Goal: Obtain resource: Obtain resource

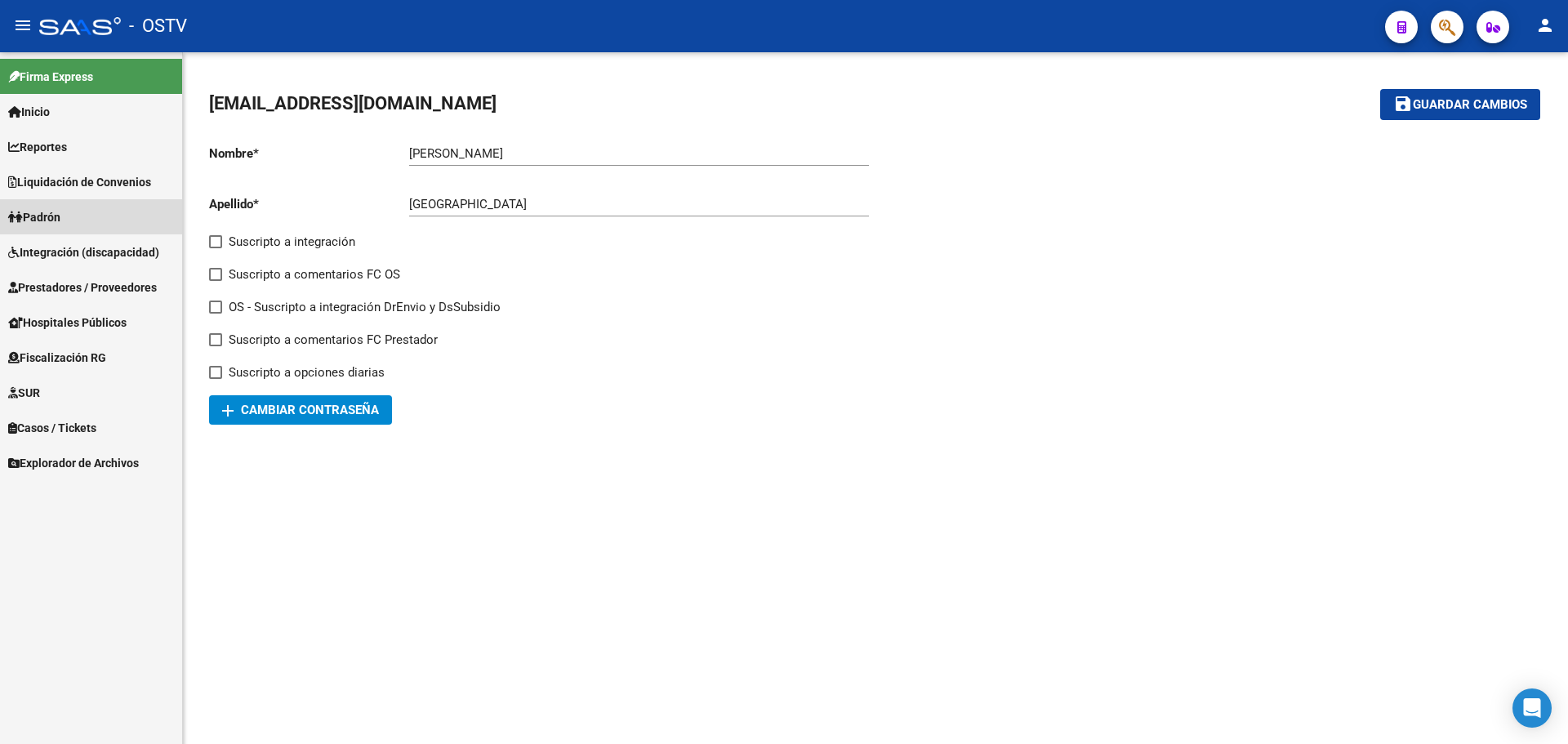
click at [44, 218] on span "Padrón" at bounding box center [35, 217] width 53 height 18
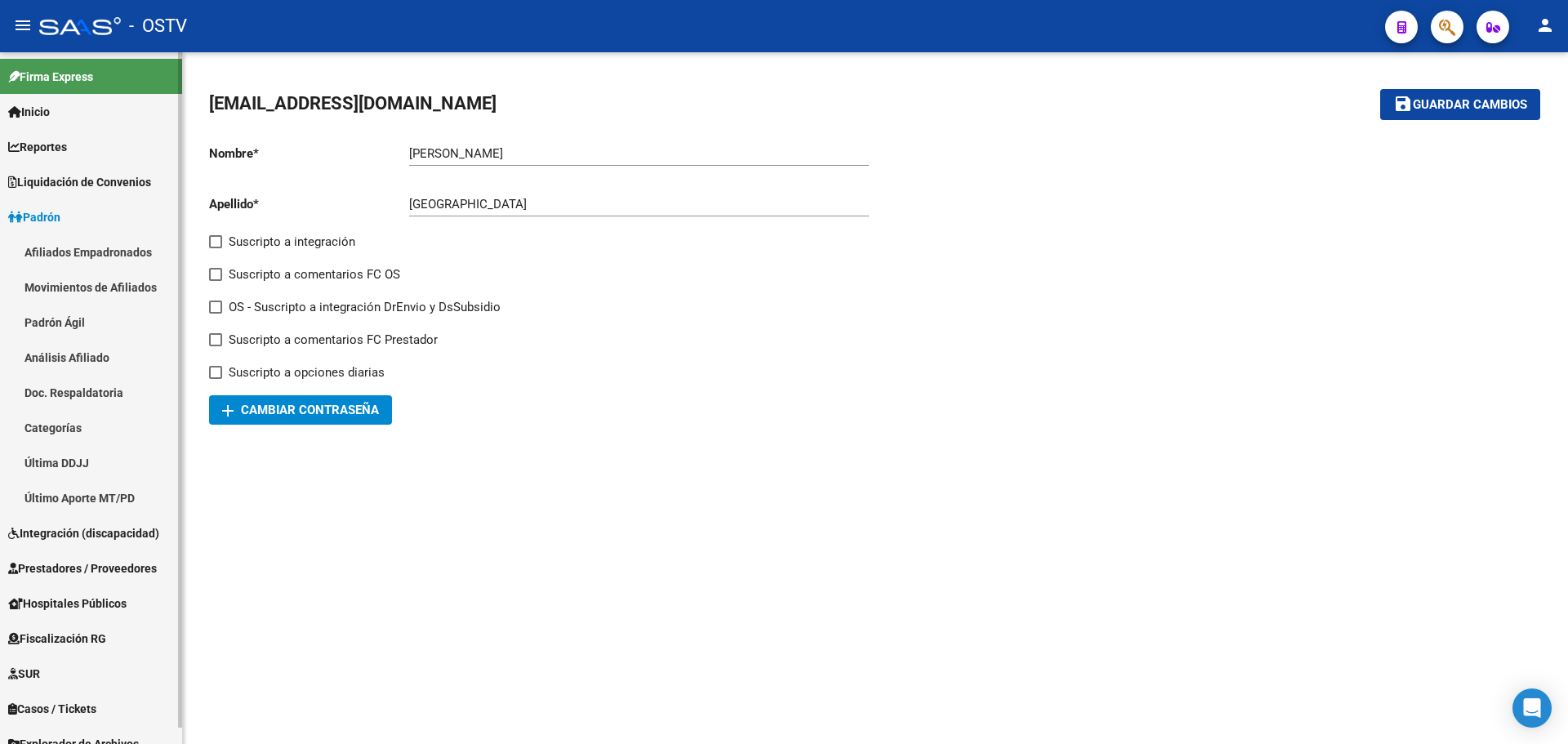
click at [51, 319] on link "Padrón Ágil" at bounding box center [91, 321] width 182 height 35
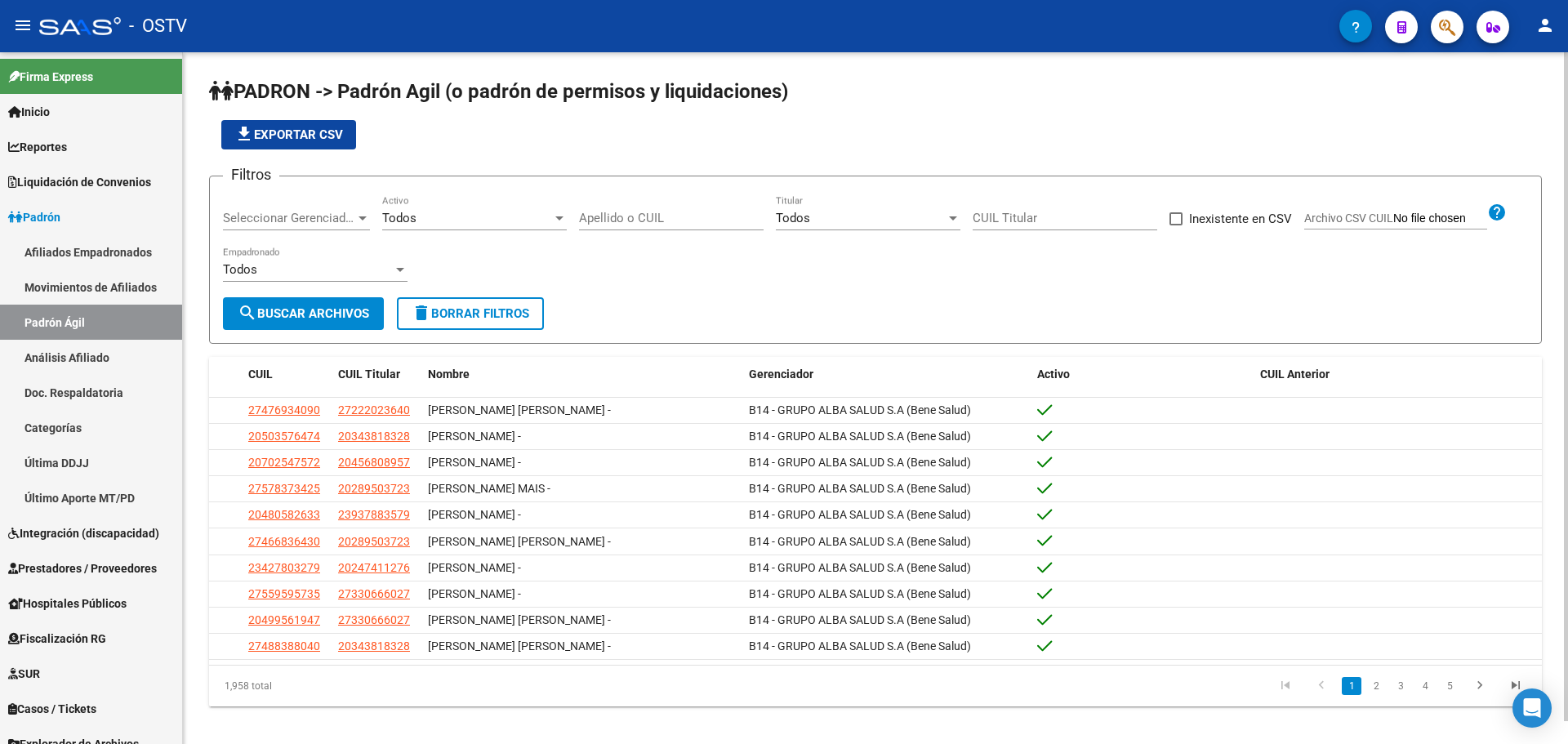
click at [730, 234] on div "Apellido o CUIL" at bounding box center [671, 221] width 185 height 51
click at [718, 226] on div "Apellido o CUIL" at bounding box center [671, 212] width 185 height 35
paste input "29131162"
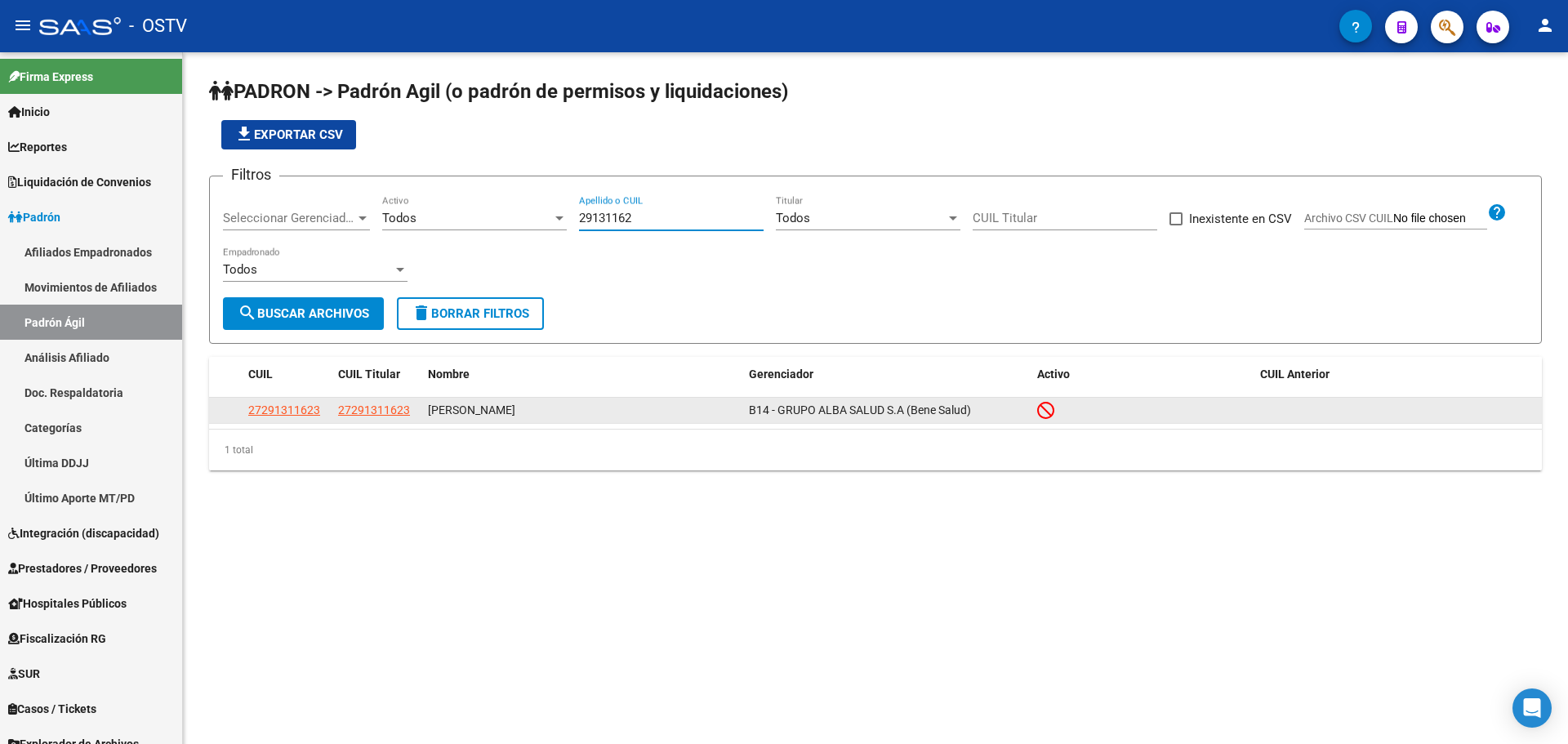
type input "29131162"
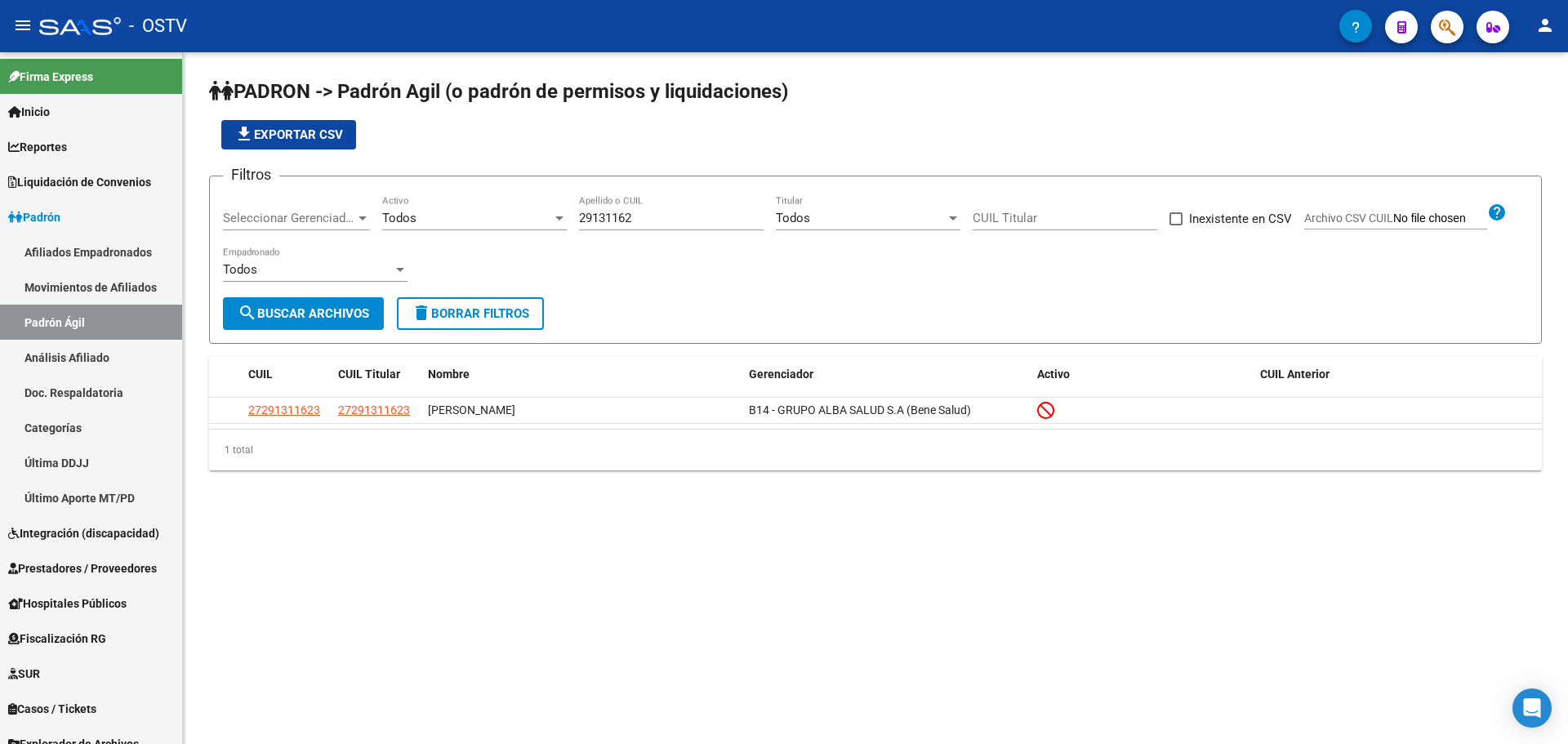
drag, startPoint x: 334, startPoint y: 415, endPoint x: 440, endPoint y: 435, distance: 107.9
click at [440, 435] on div "CUIL CUIL Titular Nombre Gerenciador Activo CUIL Anterior 27291311623 272913116…" at bounding box center [875, 413] width 1332 height 114
click at [421, 427] on datatable-selection "27291311623 27291311623 [PERSON_NAME] B14 - GRUPO ALBA SALUD S.A (Bene Salud)" at bounding box center [875, 420] width 1332 height 15
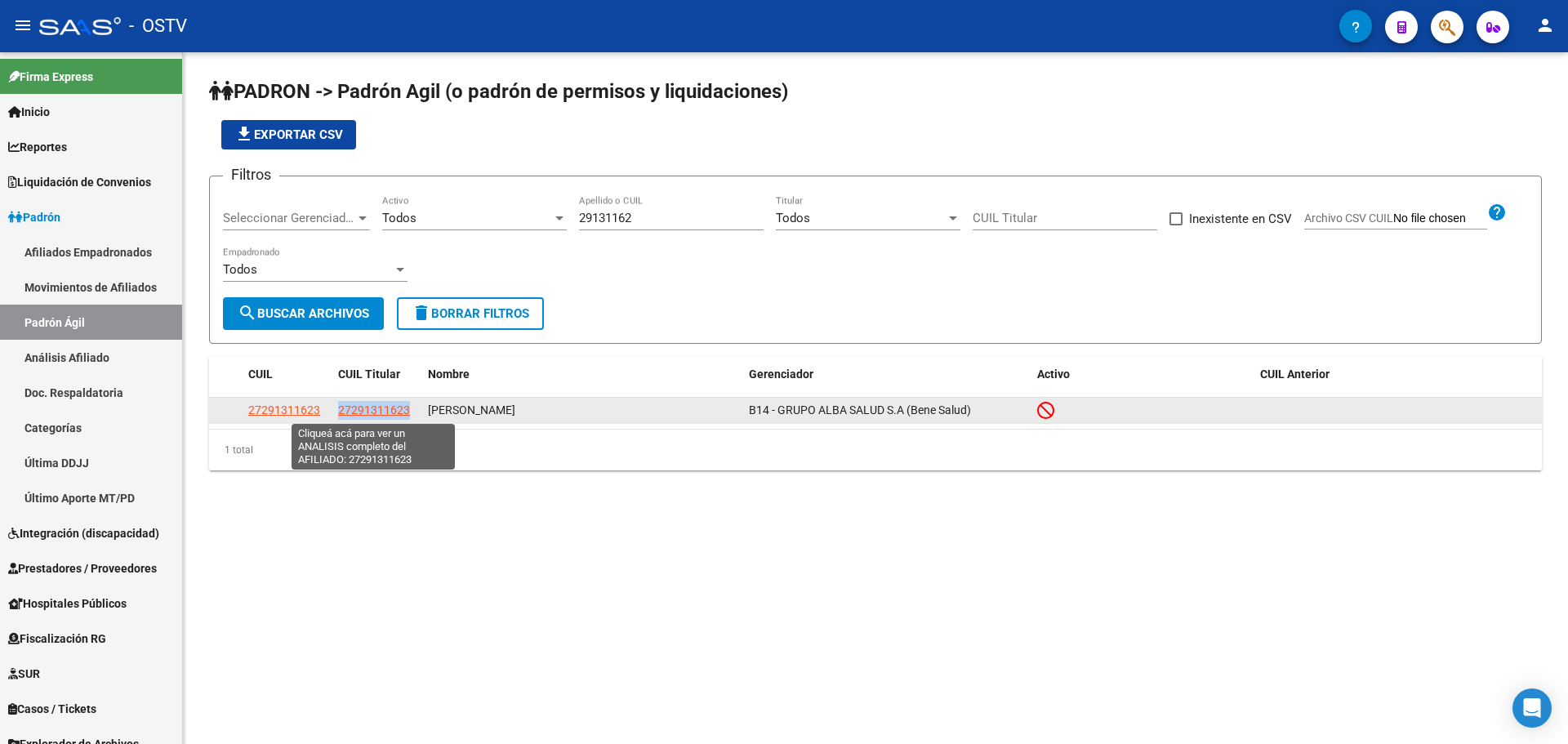
drag, startPoint x: 335, startPoint y: 412, endPoint x: 409, endPoint y: 415, distance: 74.1
click at [409, 415] on datatable-body-cell "27291311623" at bounding box center [377, 410] width 90 height 25
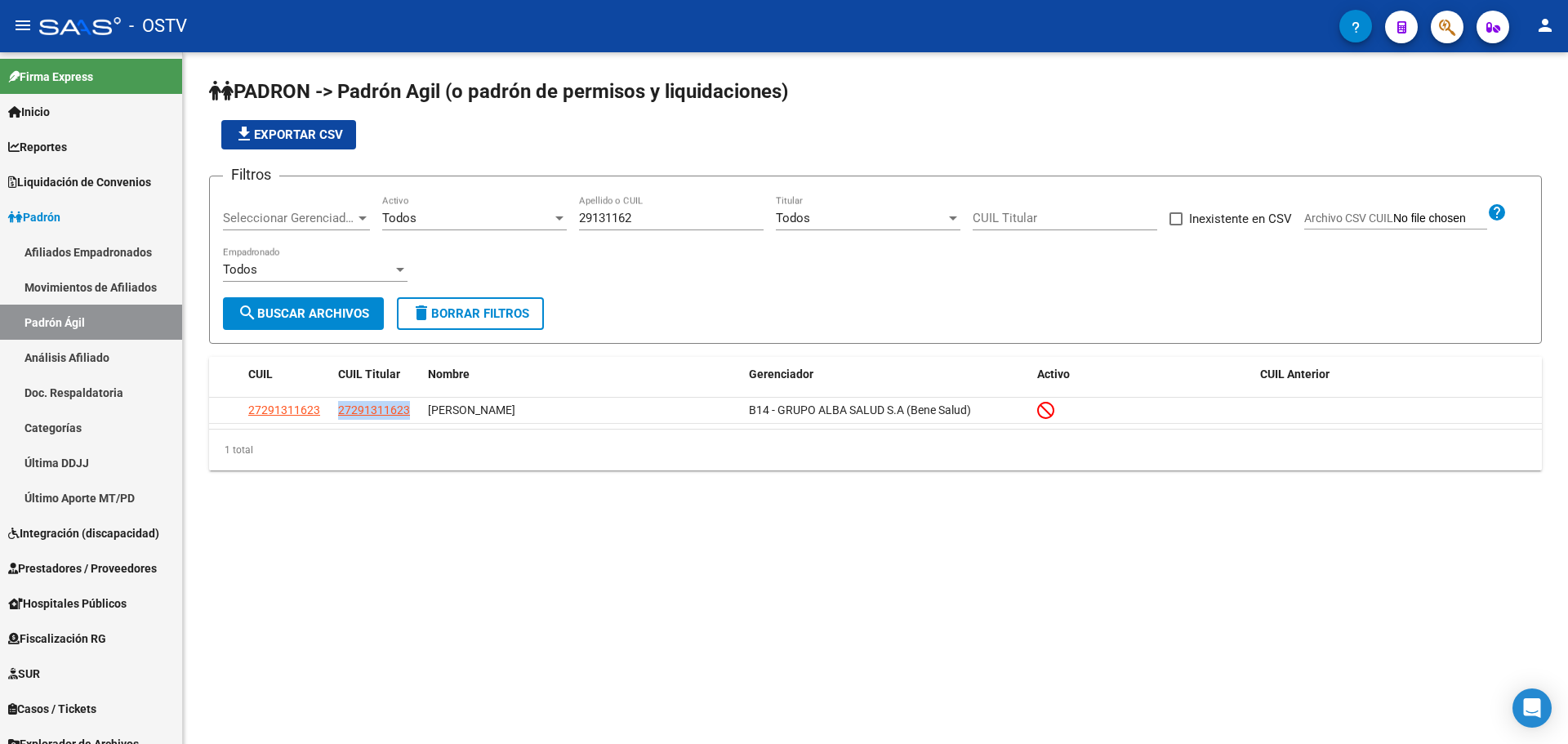
copy span "27291311623"
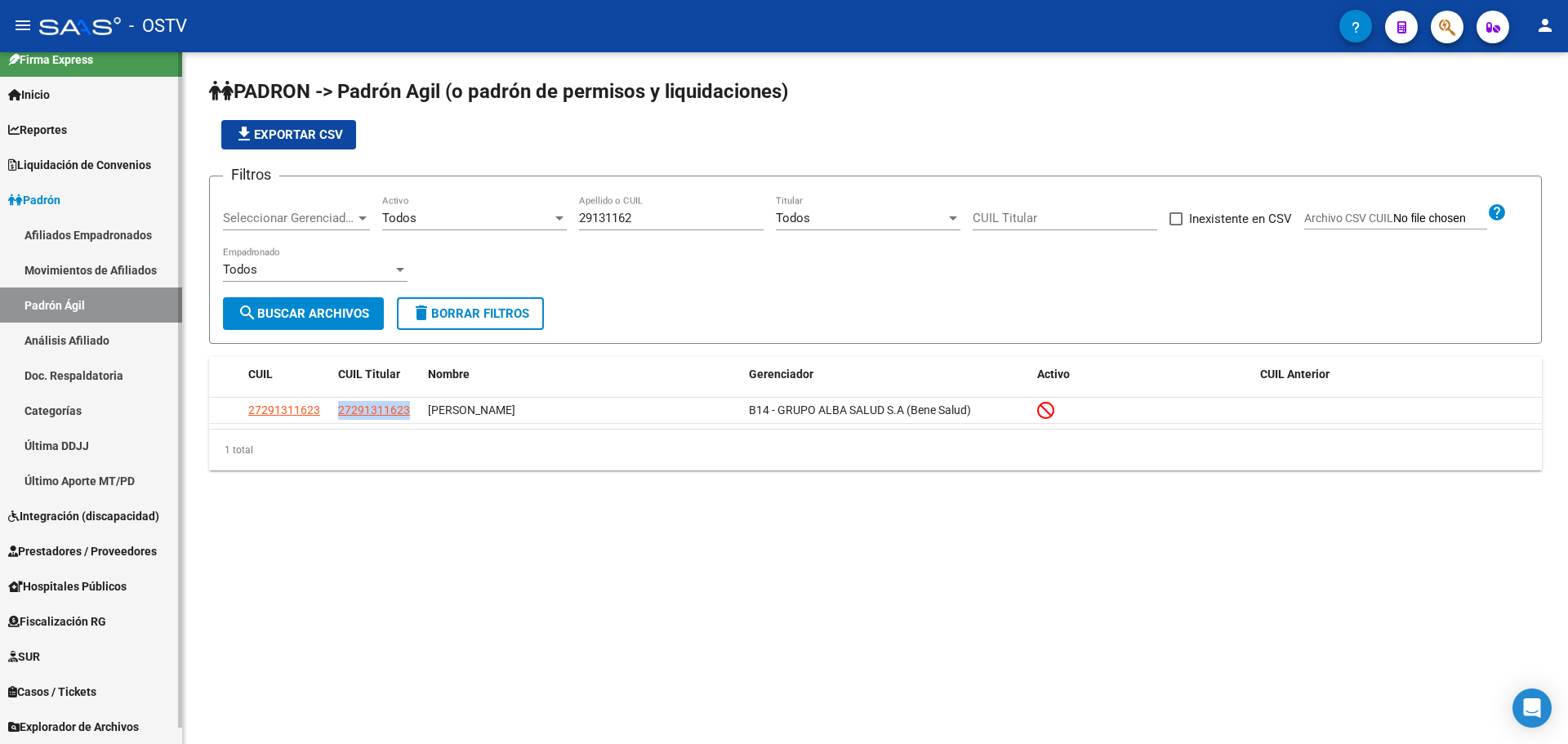
click at [110, 721] on span "Explorador de Archivos" at bounding box center [73, 726] width 131 height 18
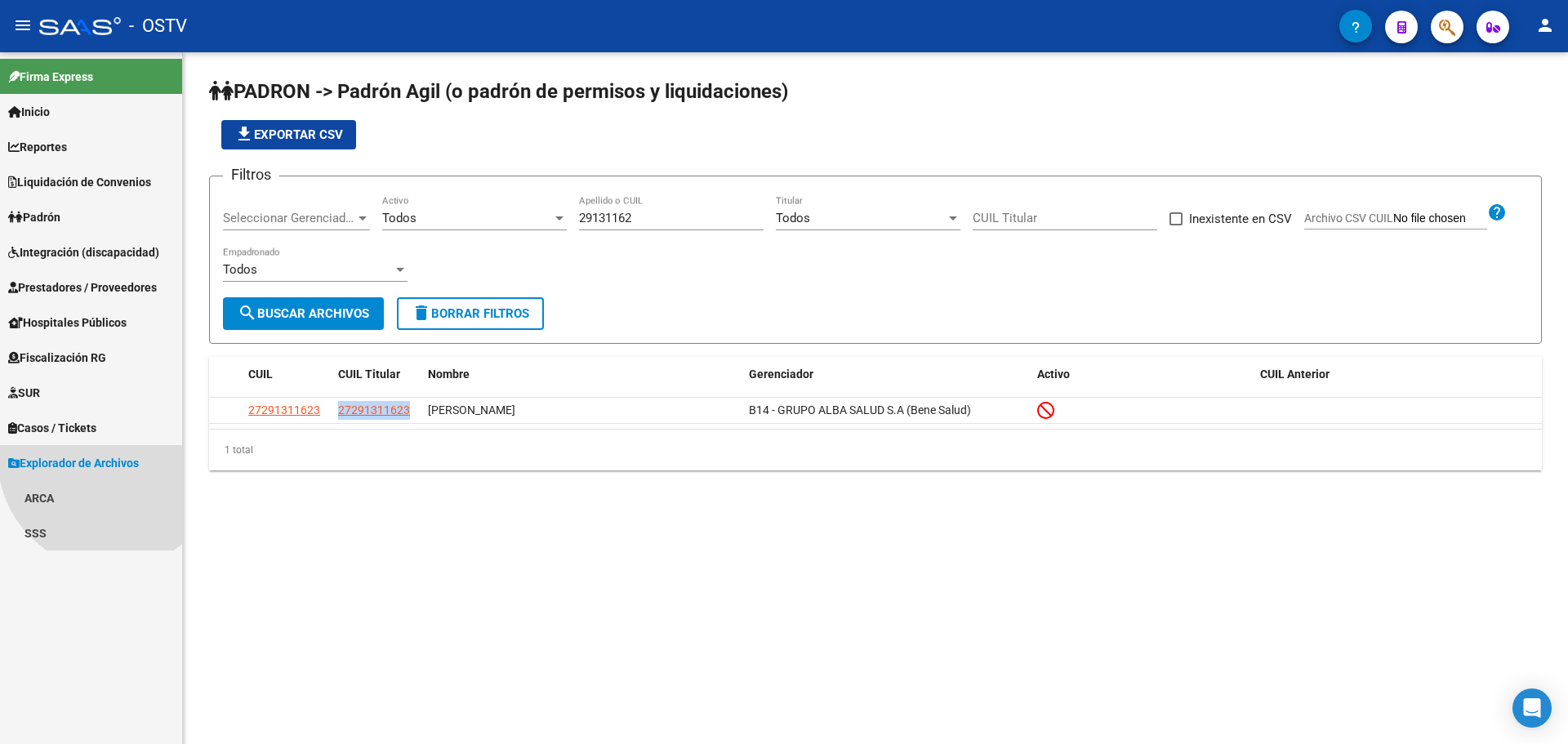
scroll to position [0, 0]
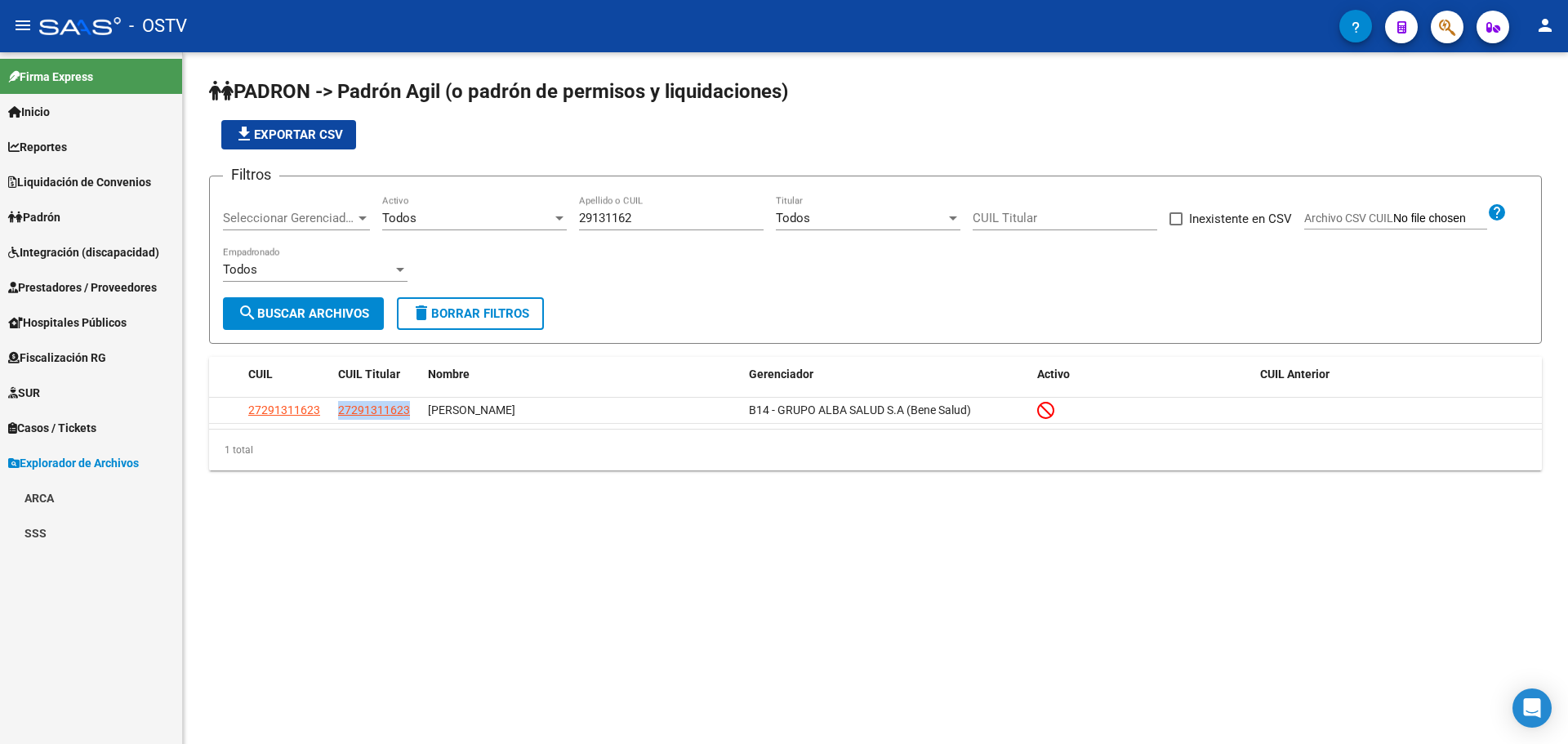
click at [68, 504] on link "ARCA" at bounding box center [91, 497] width 182 height 35
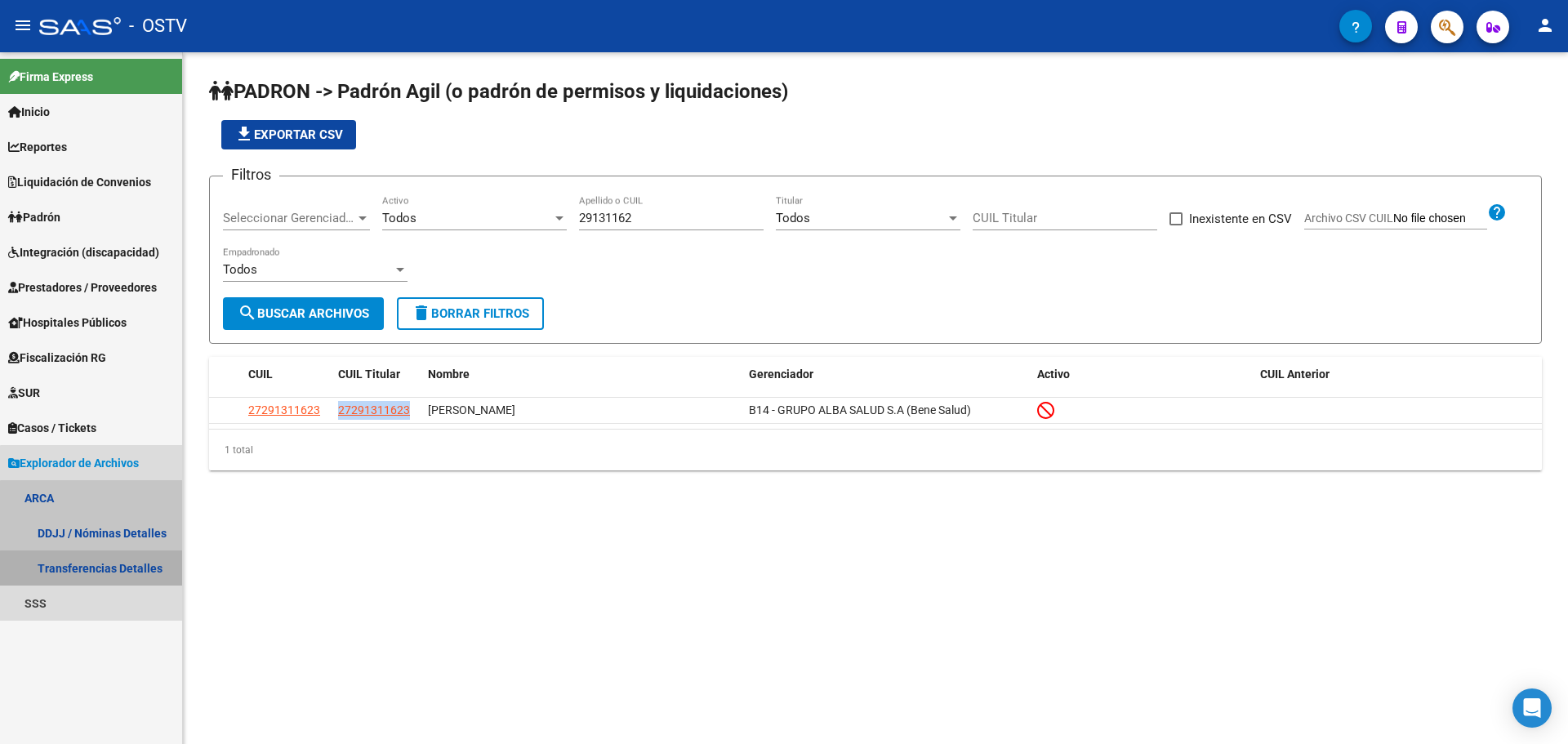
click at [116, 570] on link "Transferencias Detalles" at bounding box center [91, 567] width 182 height 35
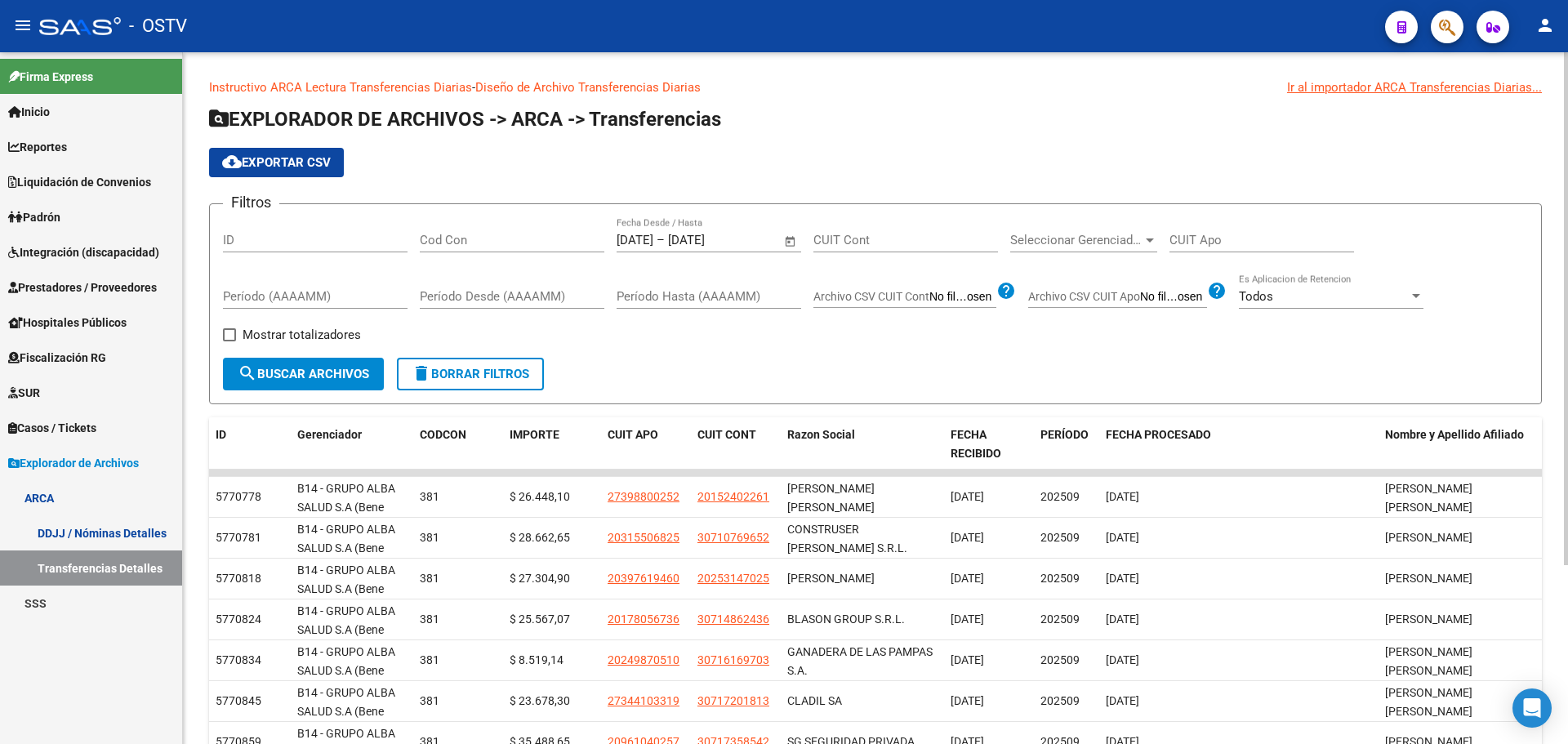
click at [783, 238] on span "Open calendar" at bounding box center [791, 241] width 39 height 39
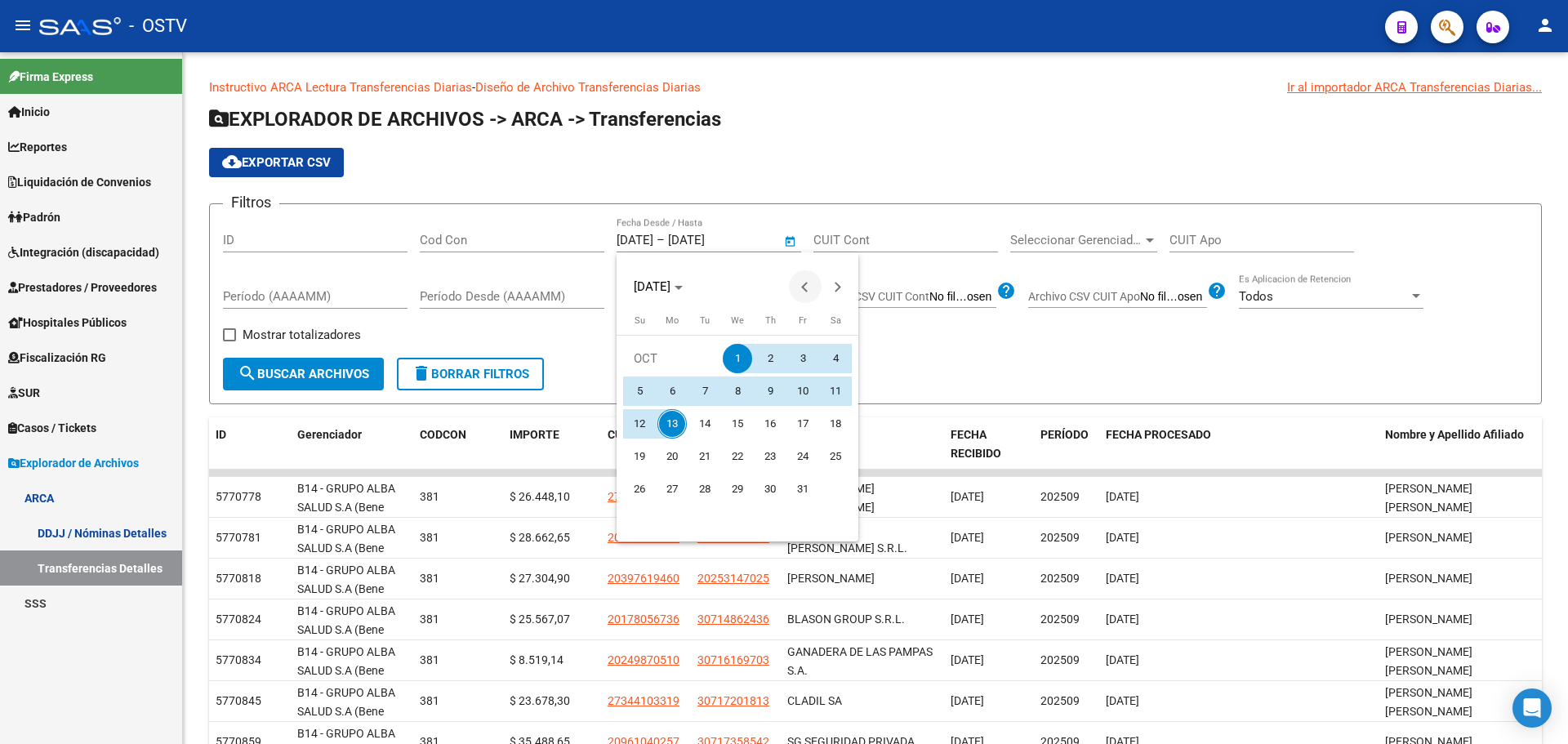
click at [795, 282] on span "Previous month" at bounding box center [805, 287] width 33 height 33
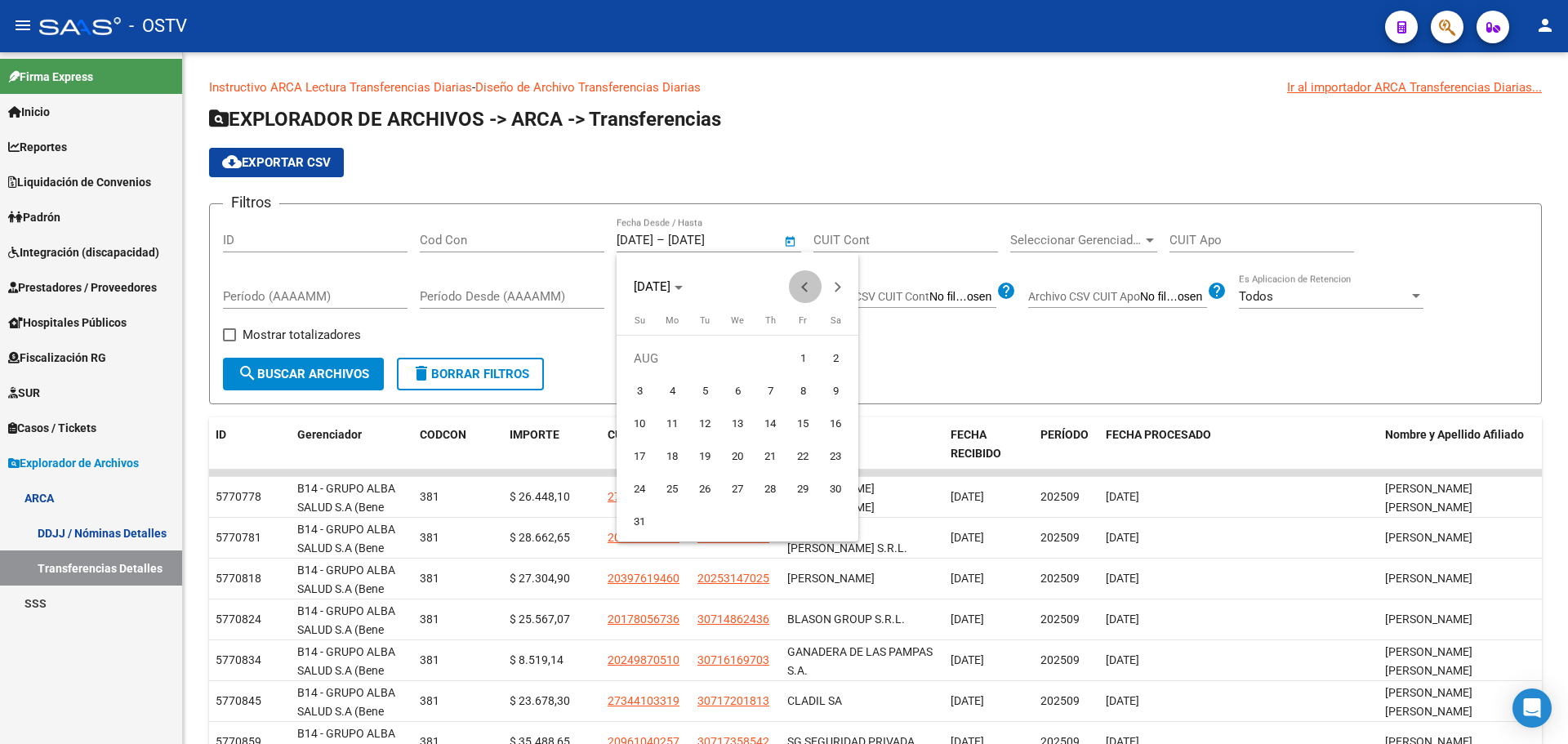
click at [795, 282] on span "Previous month" at bounding box center [805, 287] width 33 height 33
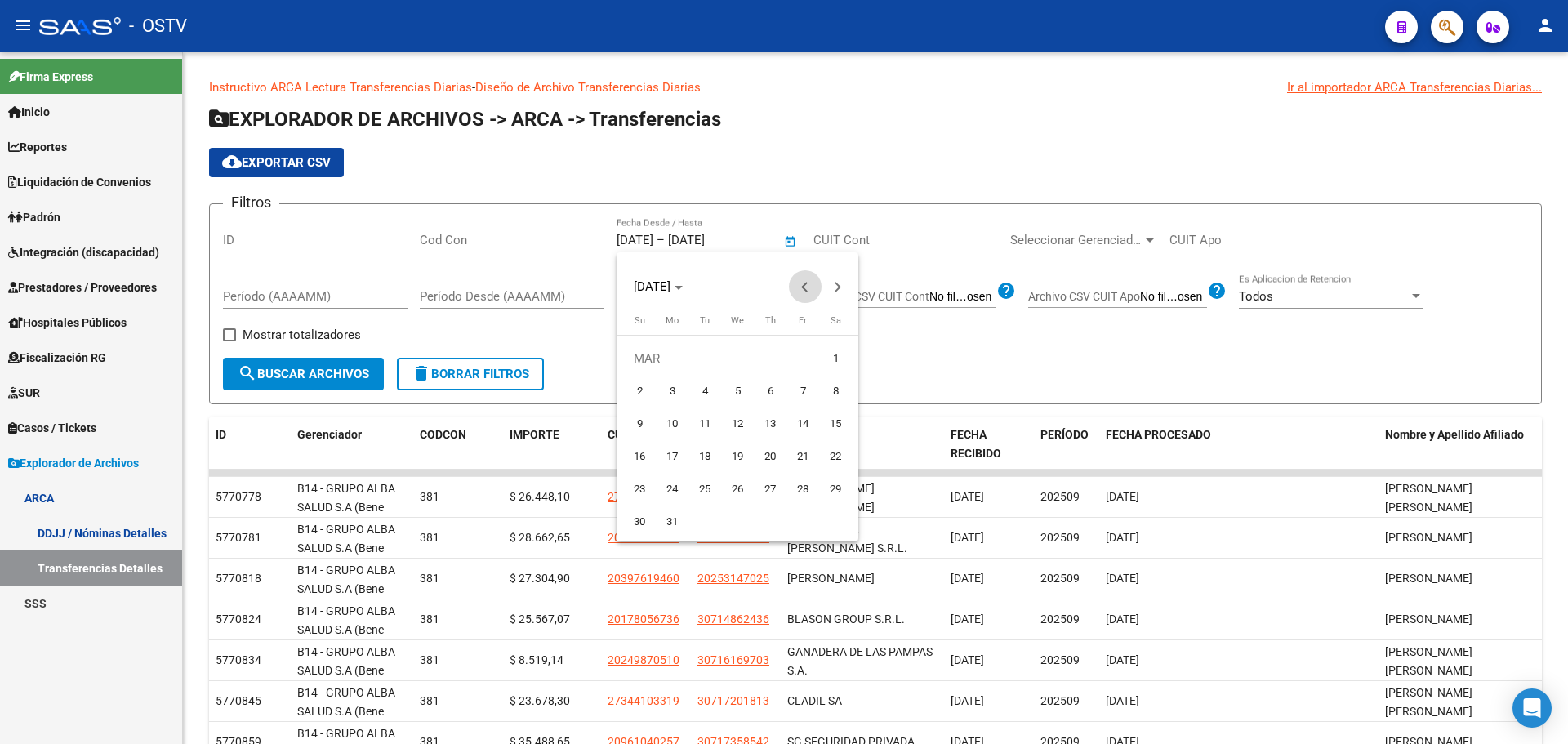
click at [795, 282] on span "Previous month" at bounding box center [805, 287] width 33 height 33
click at [830, 284] on span "Next month" at bounding box center [838, 287] width 33 height 33
click at [792, 299] on span "Previous month" at bounding box center [805, 287] width 33 height 33
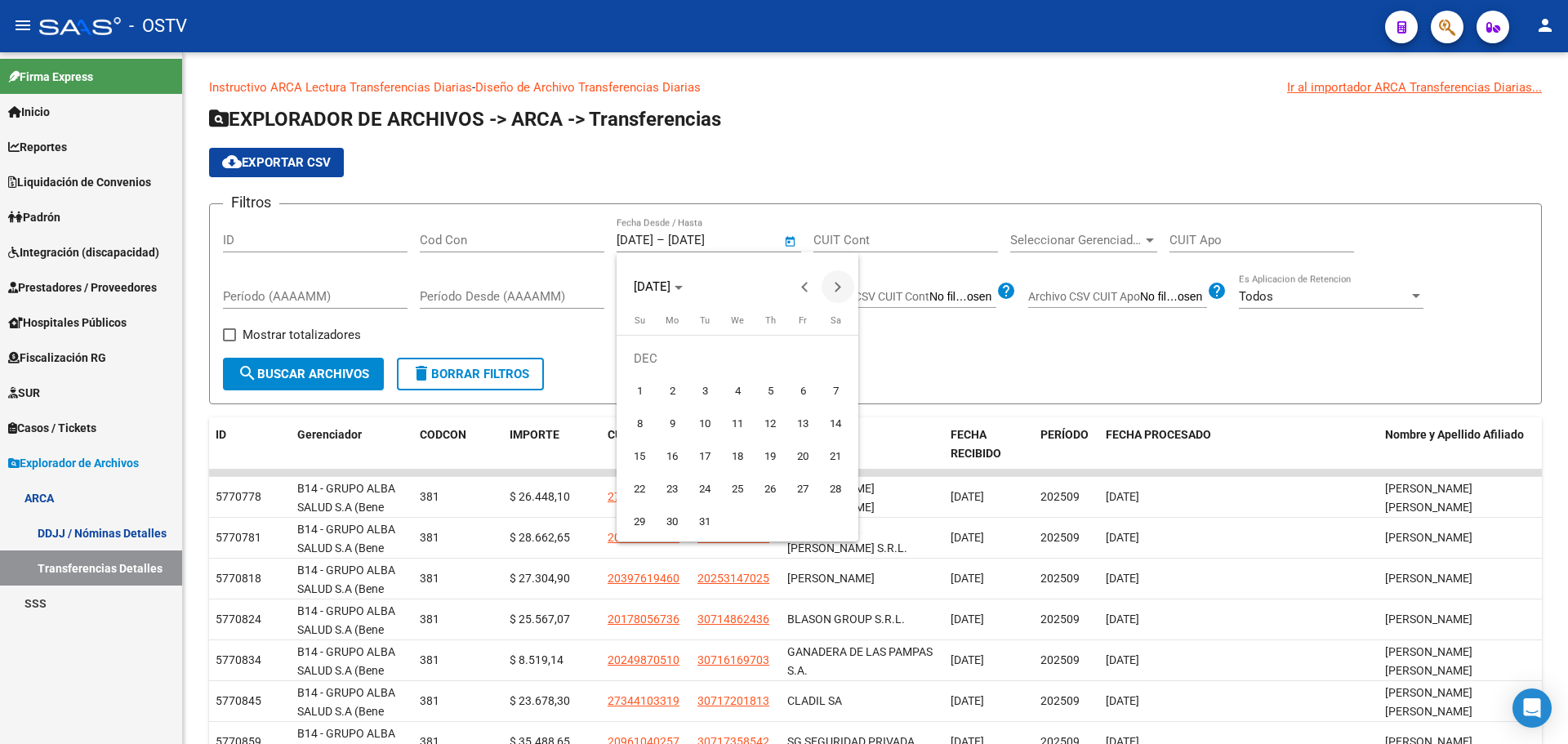
click at [847, 287] on span "Next month" at bounding box center [838, 287] width 33 height 33
click at [731, 356] on span "1" at bounding box center [737, 358] width 29 height 29
type input "[DATE]"
click at [833, 296] on span "Next month" at bounding box center [838, 287] width 33 height 33
click at [837, 294] on span "Next month" at bounding box center [838, 287] width 33 height 33
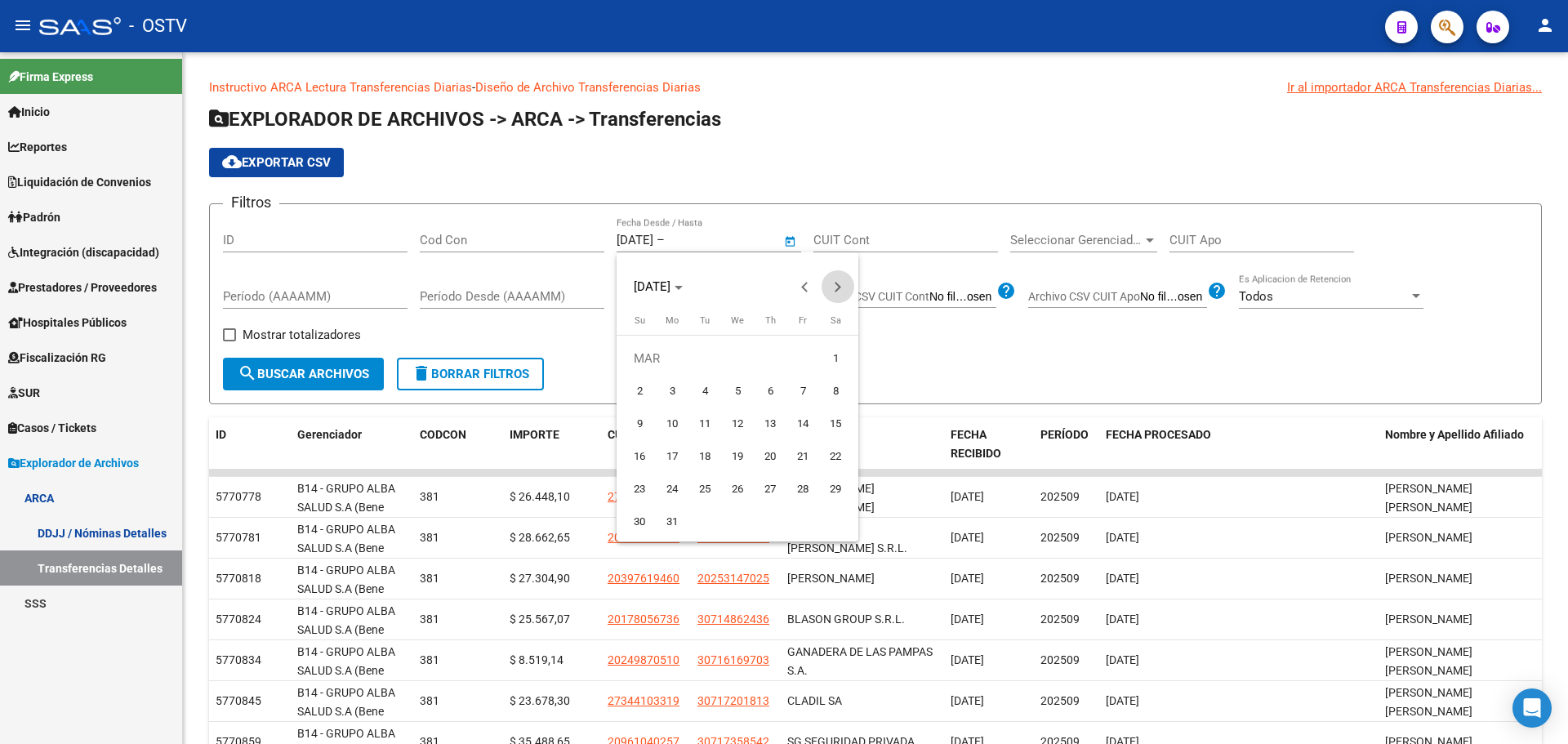
click at [837, 294] on span "Next month" at bounding box center [838, 287] width 33 height 33
click at [838, 294] on span "Next month" at bounding box center [838, 287] width 33 height 33
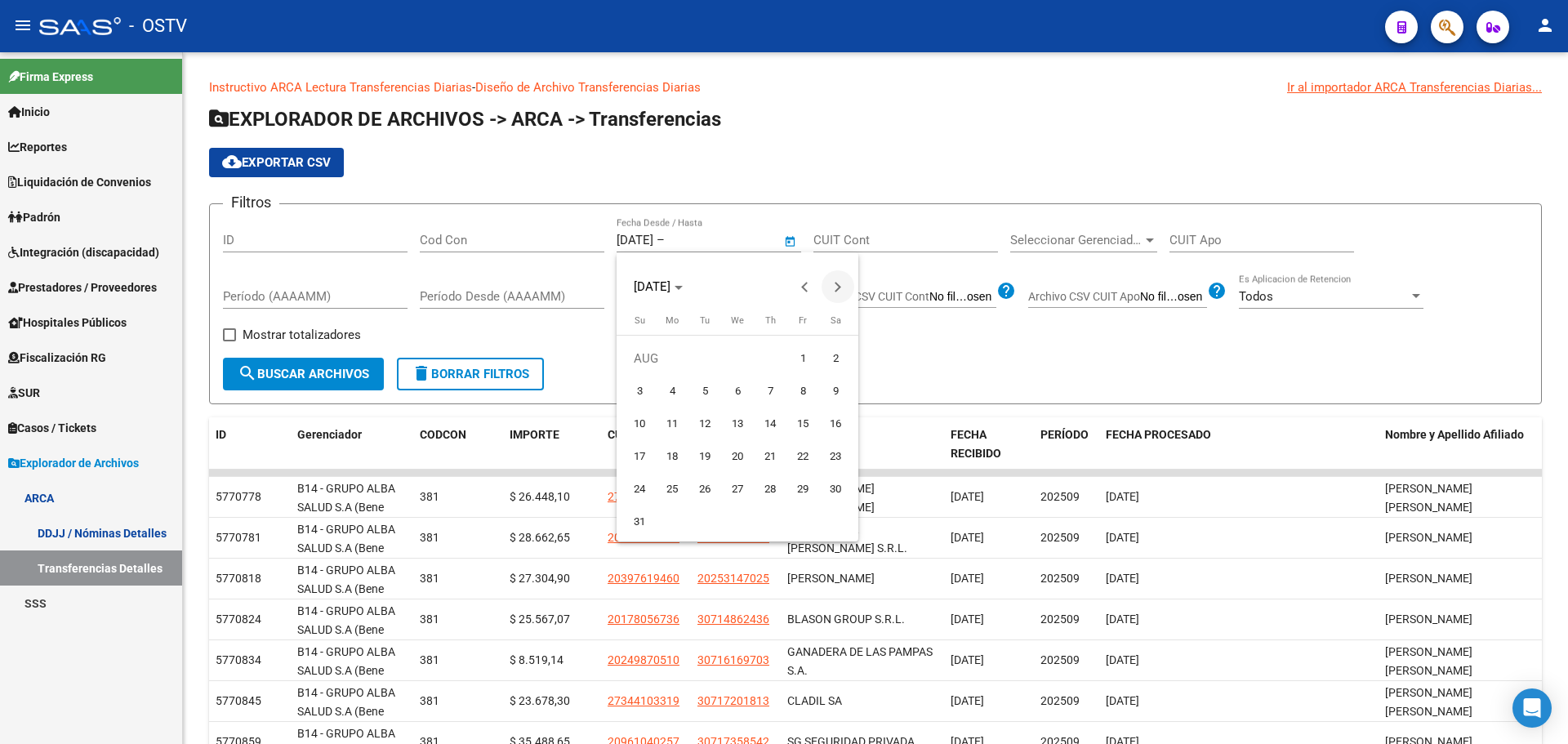
click at [831, 291] on span "Next month" at bounding box center [838, 287] width 33 height 33
click at [838, 291] on span "Next month" at bounding box center [838, 287] width 33 height 33
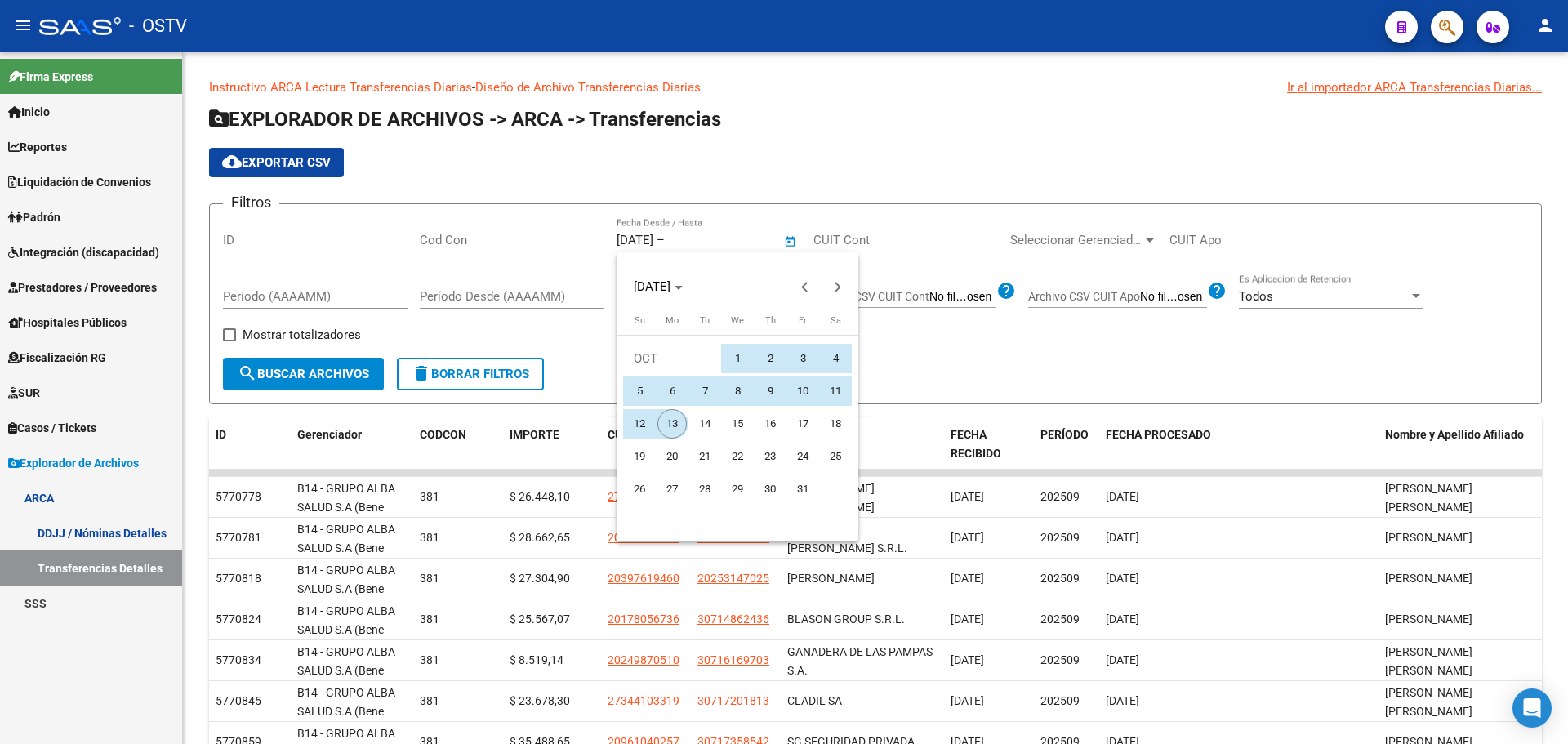
click at [667, 422] on span "13" at bounding box center [671, 424] width 29 height 29
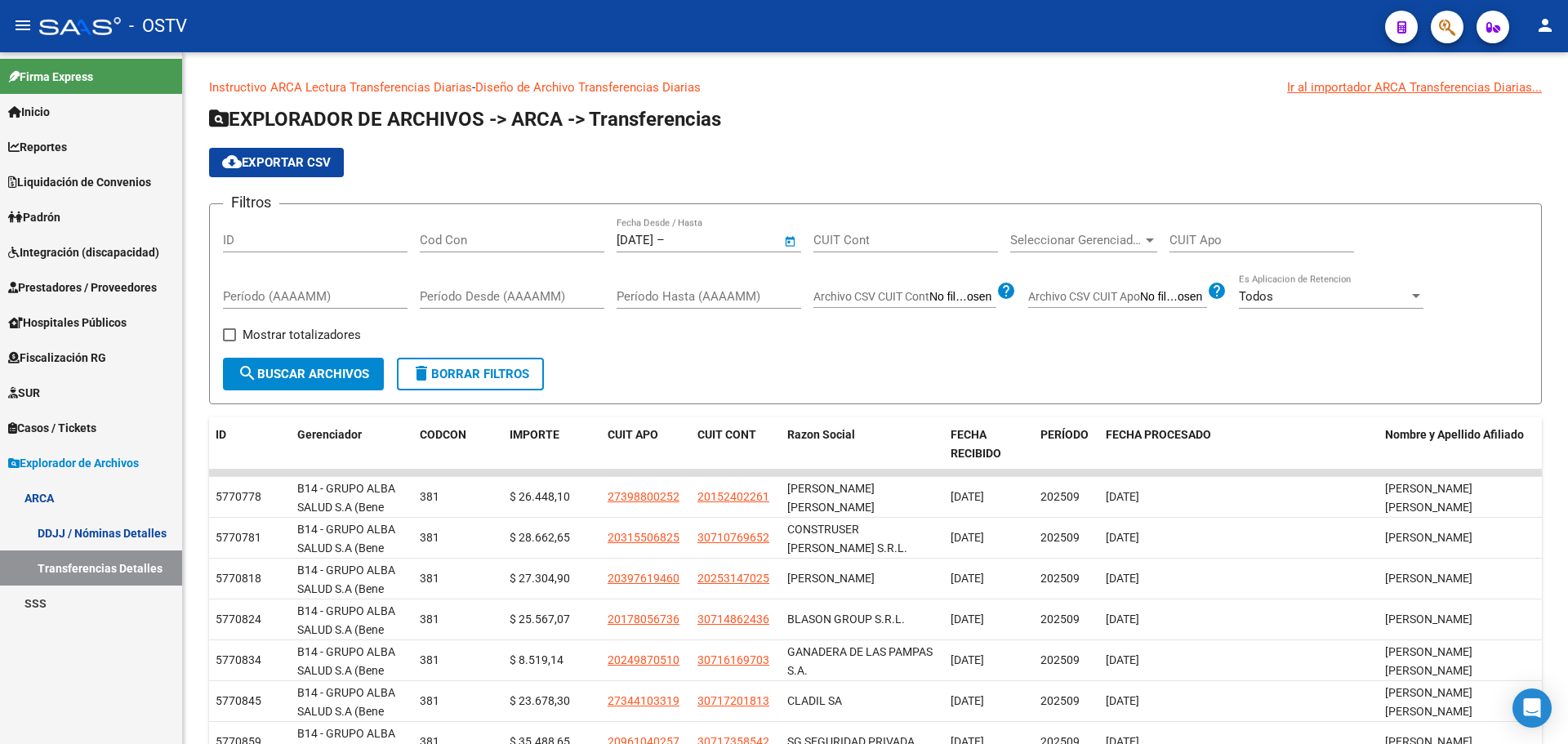
type input "[DATE]"
click at [864, 246] on input "CUIT Cont" at bounding box center [905, 240] width 185 height 15
paste input "27-29131162-3"
type input "27-29131162-3"
click at [373, 379] on button "search Buscar Archivos" at bounding box center [302, 374] width 161 height 33
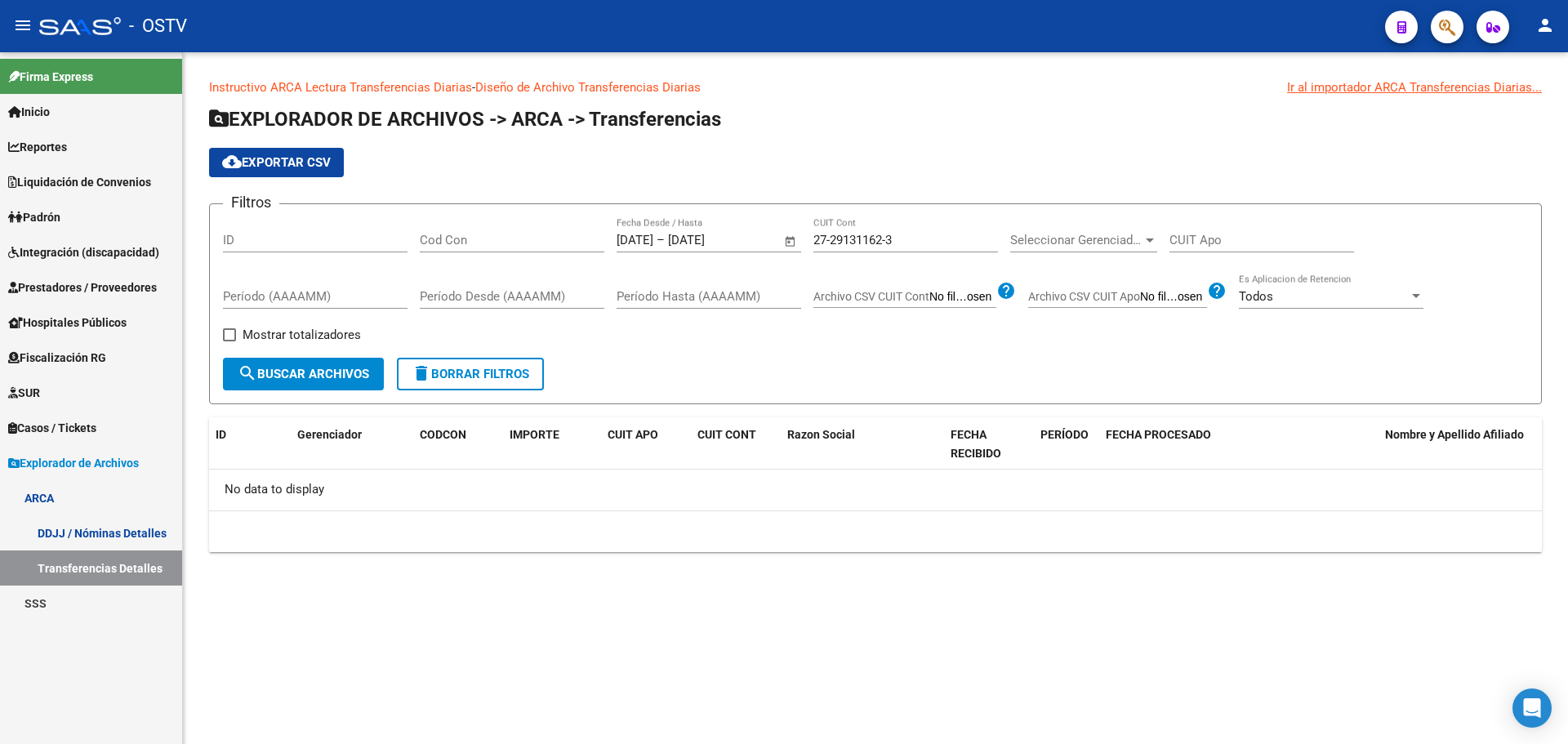
click at [1176, 240] on input "CUIT Apo" at bounding box center [1261, 240] width 185 height 15
paste input "27-29131162-3"
type input "27-29131162-3"
drag, startPoint x: 914, startPoint y: 245, endPoint x: 630, endPoint y: 247, distance: 284.0
click at [630, 247] on div "Filtros ID Cod Con [DATE] [DATE] – [DATE] Fecha fin Fecha Desde / Hasta 27-2913…" at bounding box center [875, 287] width 1305 height 141
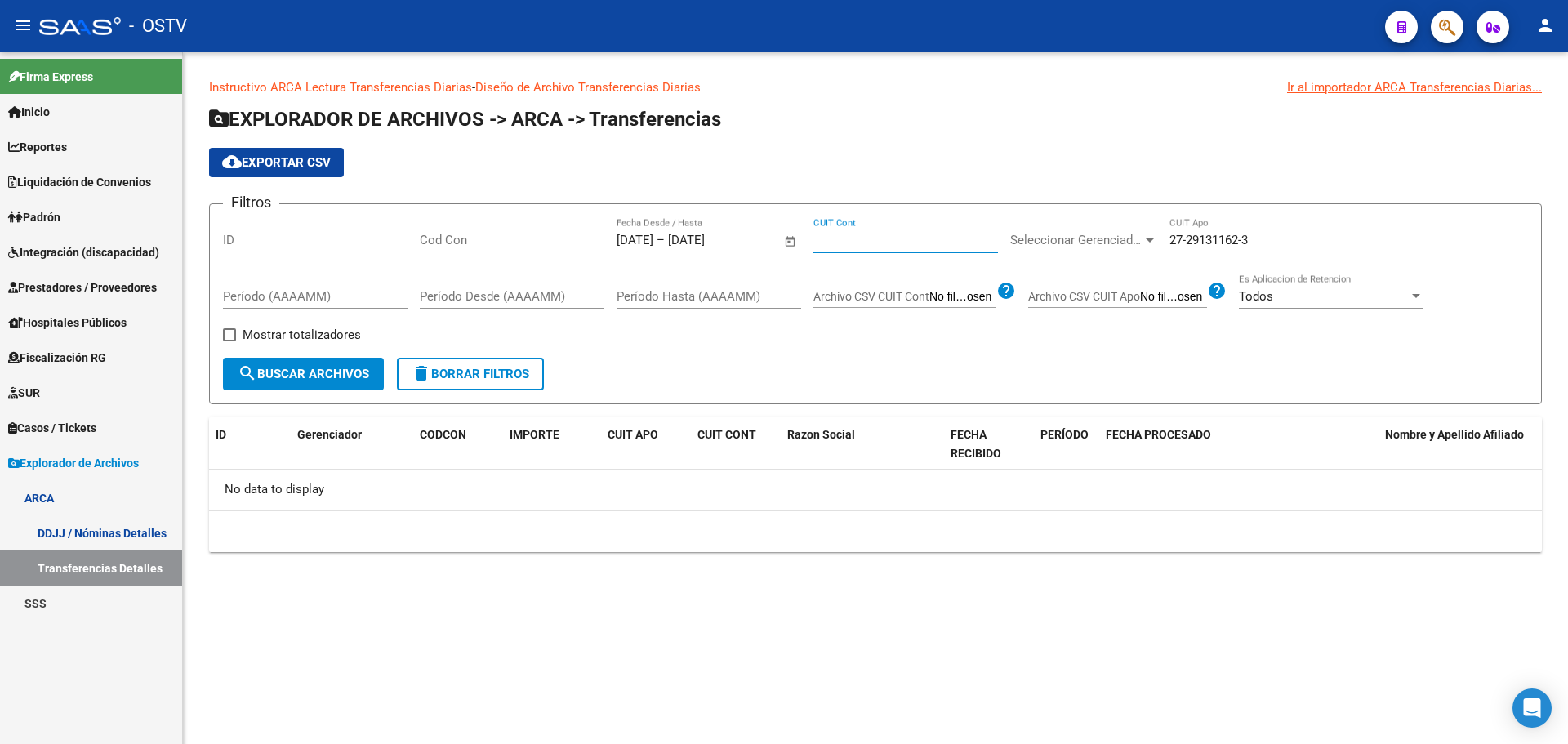
click at [369, 375] on span "search Buscar Archivos" at bounding box center [303, 374] width 131 height 15
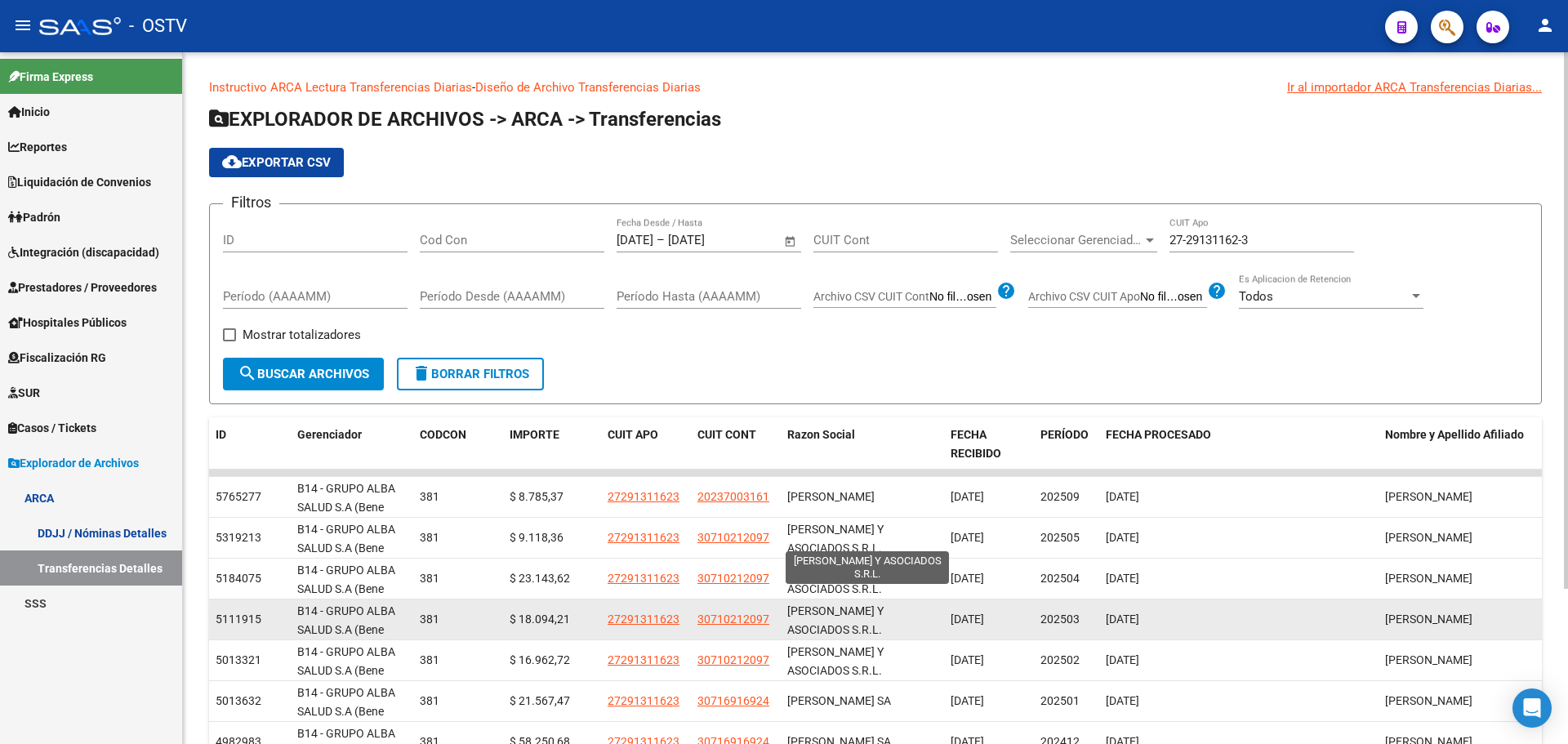
scroll to position [163, 0]
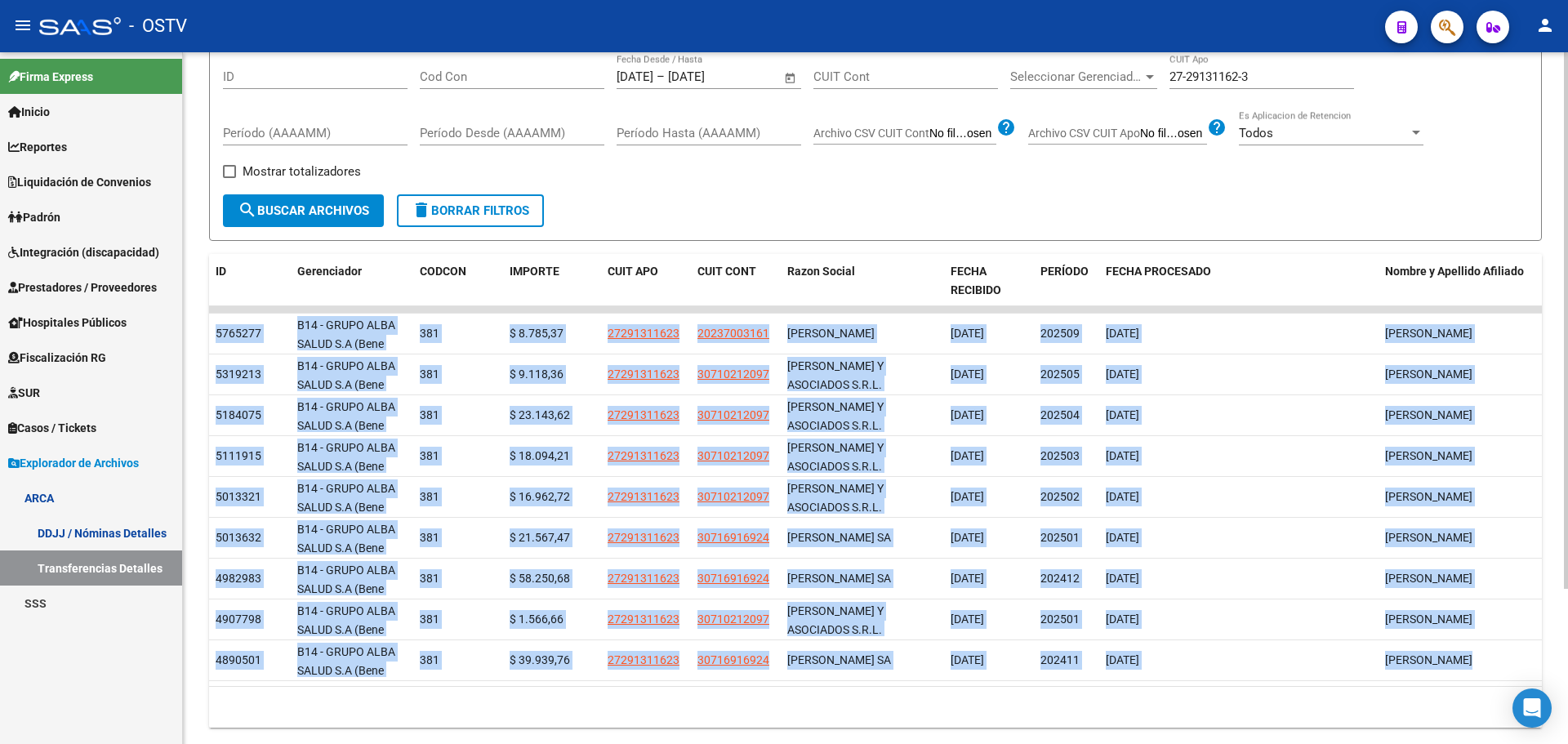
drag, startPoint x: 217, startPoint y: 335, endPoint x: 1551, endPoint y: 329, distance: 1334.0
click at [1551, 329] on div "Instructivo ARCA Lectura Transferencias Diarias - Diseño de Archivo Transferenc…" at bounding box center [875, 334] width 1385 height 891
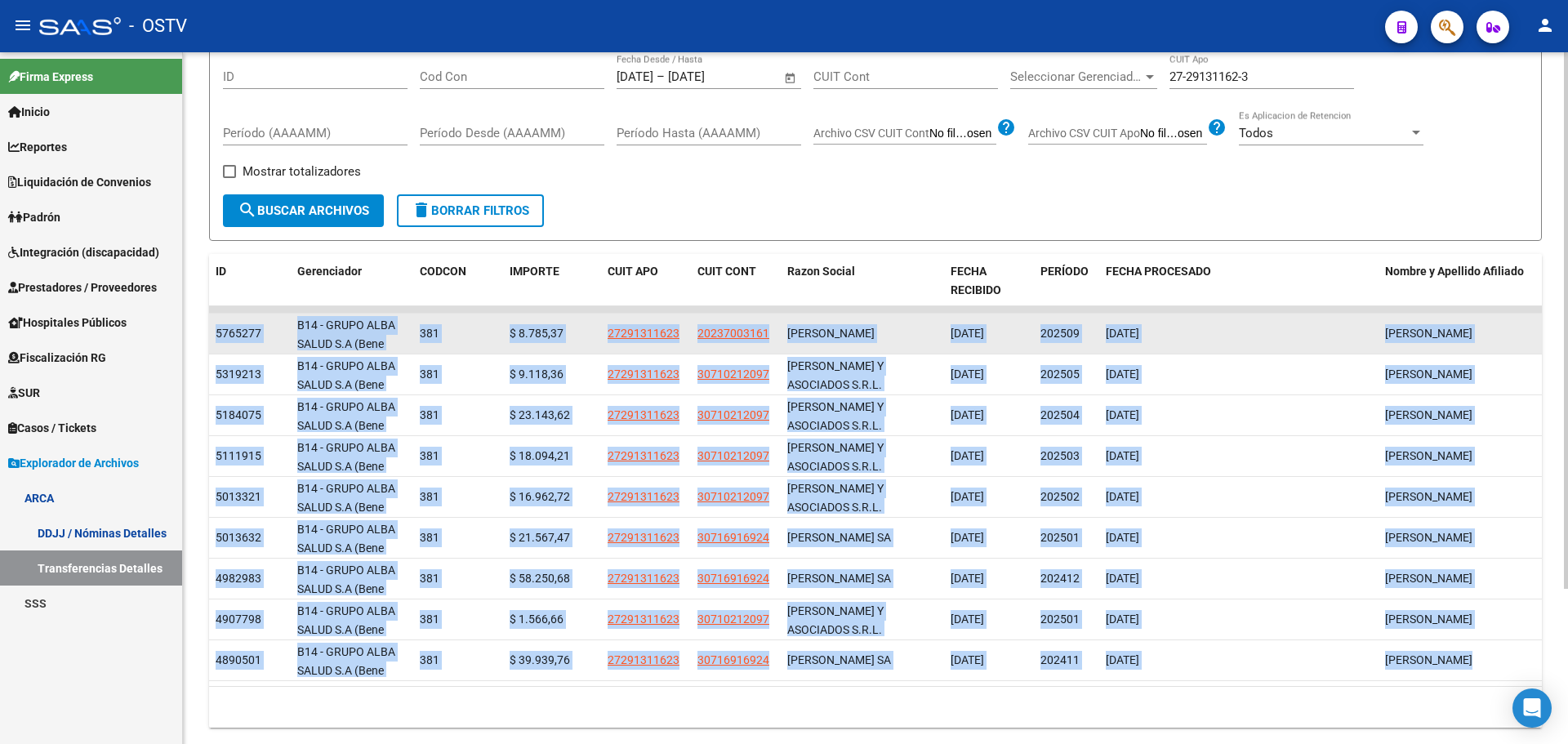
click at [1532, 340] on div "[PERSON_NAME]" at bounding box center [1460, 333] width 150 height 19
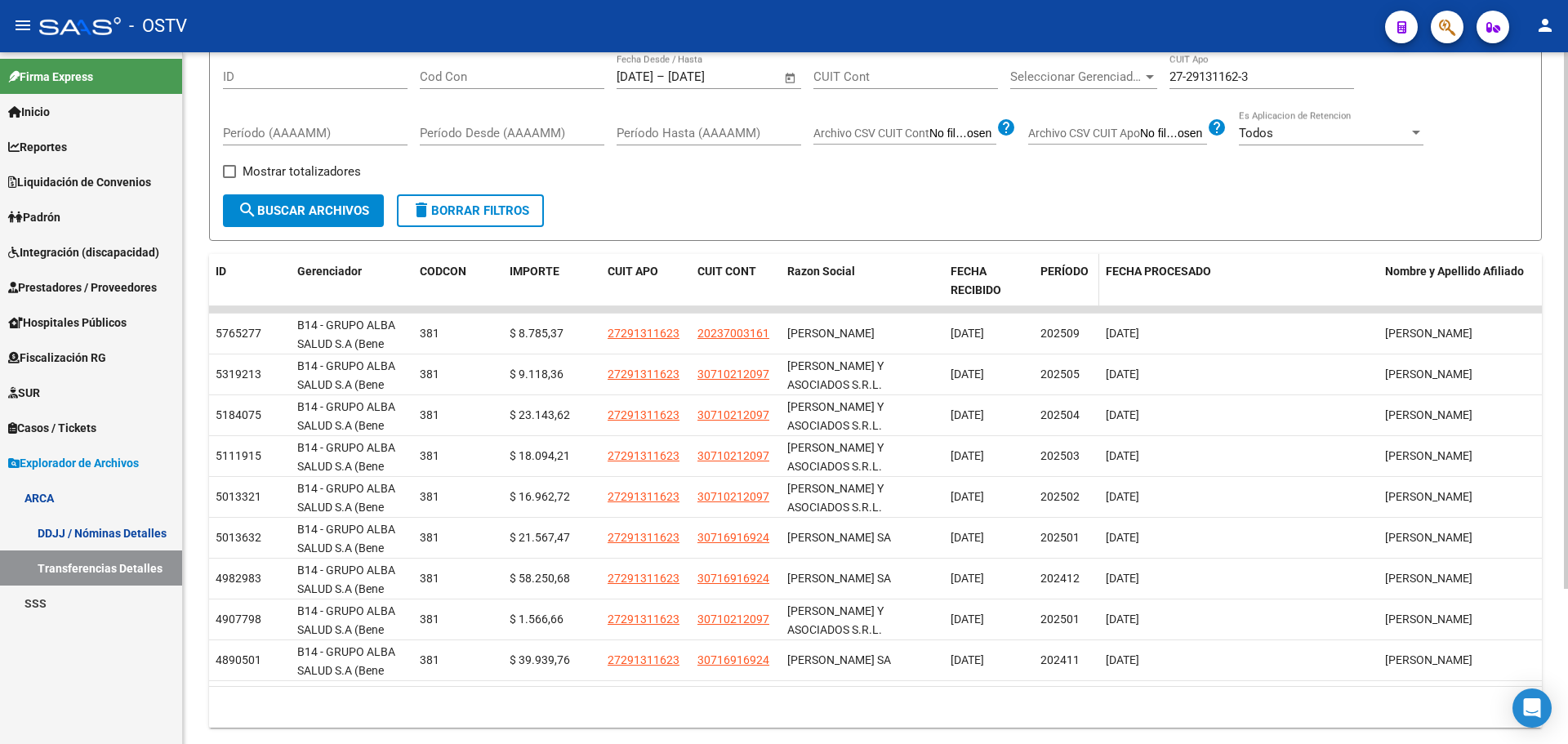
click at [1065, 268] on span "PERÍODO" at bounding box center [1064, 271] width 48 height 13
click at [1062, 280] on div "PERÍODO" at bounding box center [1067, 279] width 53 height 35
click at [1065, 277] on span "PERÍODO" at bounding box center [1064, 271] width 48 height 13
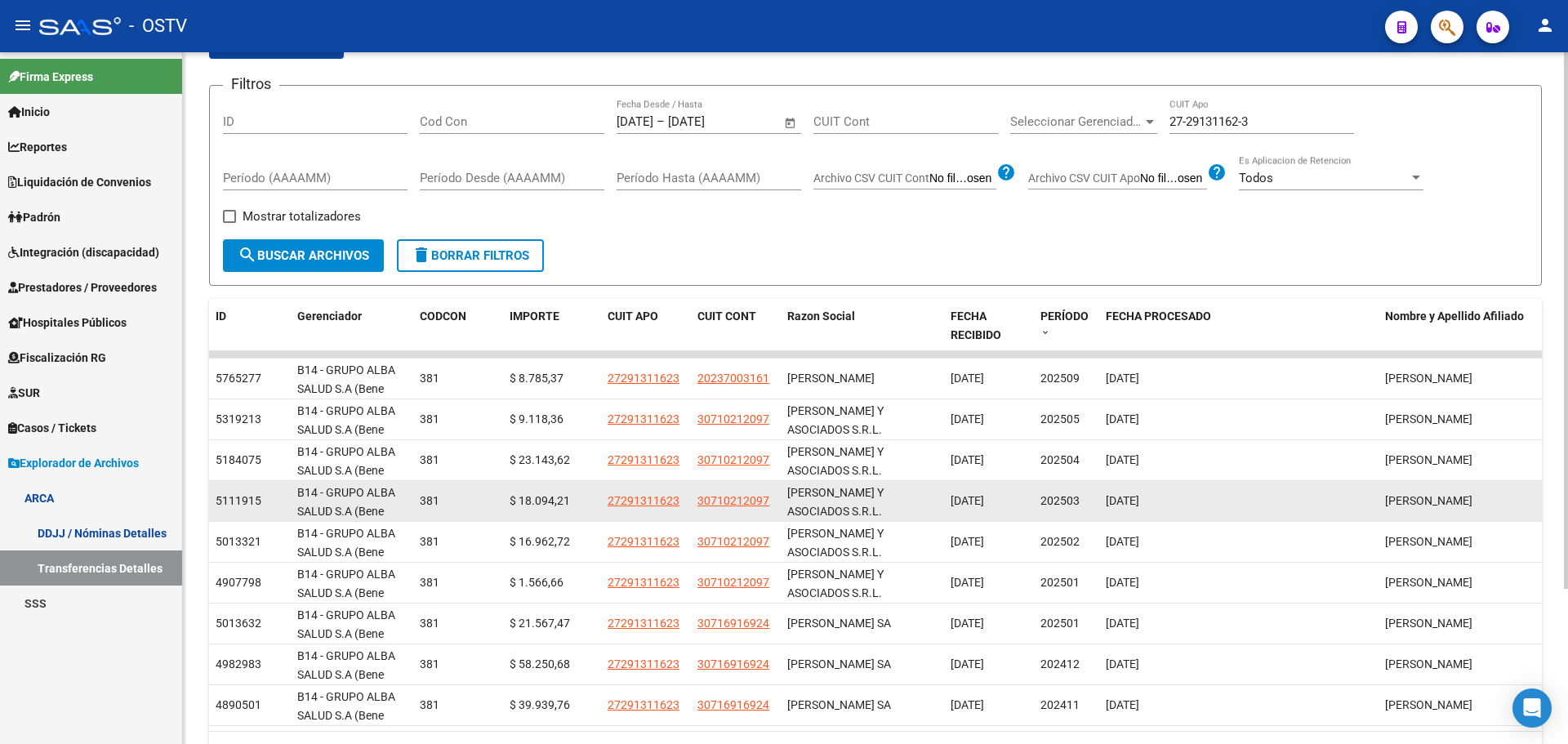
scroll to position [200, 0]
